Goal: Information Seeking & Learning: Learn about a topic

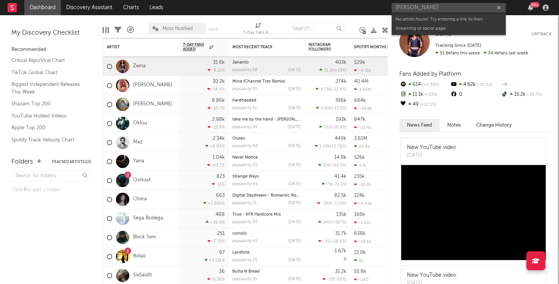
click at [455, 11] on input "[PERSON_NAME]" at bounding box center [448, 8] width 114 height 10
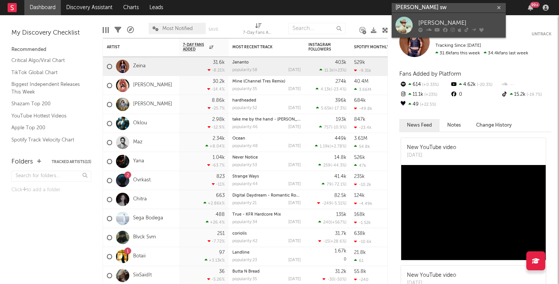
type input "[PERSON_NAME] sw"
click at [407, 19] on div at bounding box center [403, 25] width 17 height 17
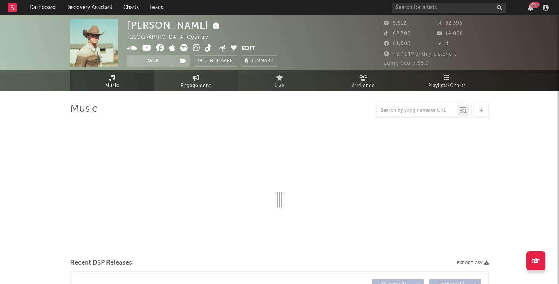
select select "6m"
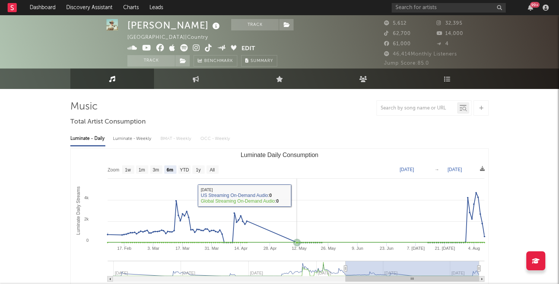
scroll to position [8, 0]
